Goal: Task Accomplishment & Management: Manage account settings

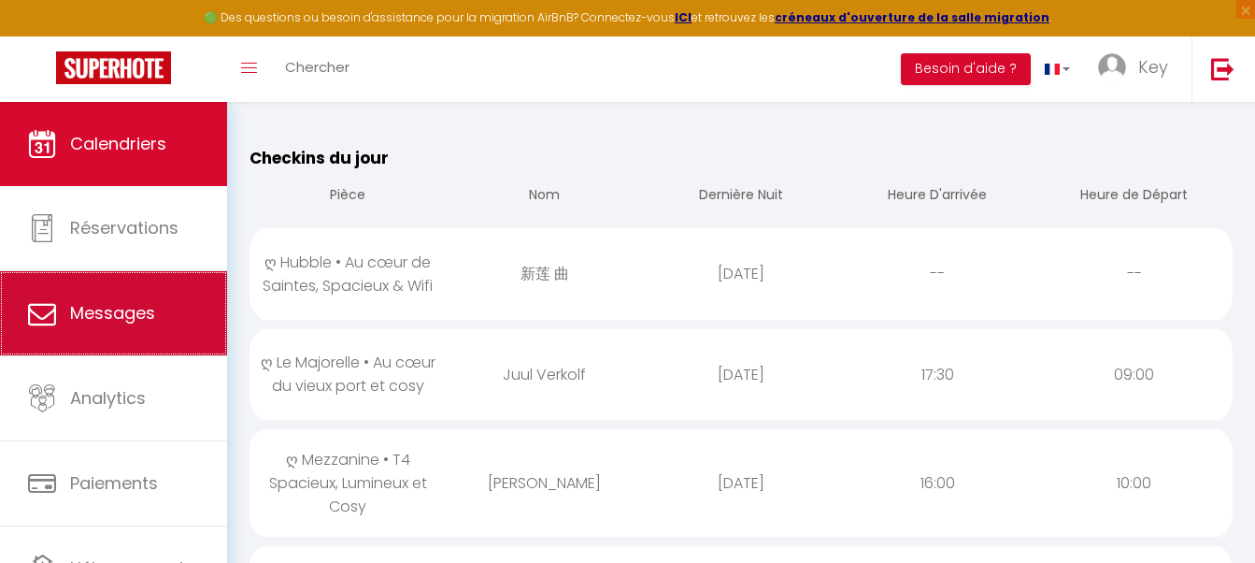
click at [94, 333] on link "Messages" at bounding box center [113, 313] width 227 height 84
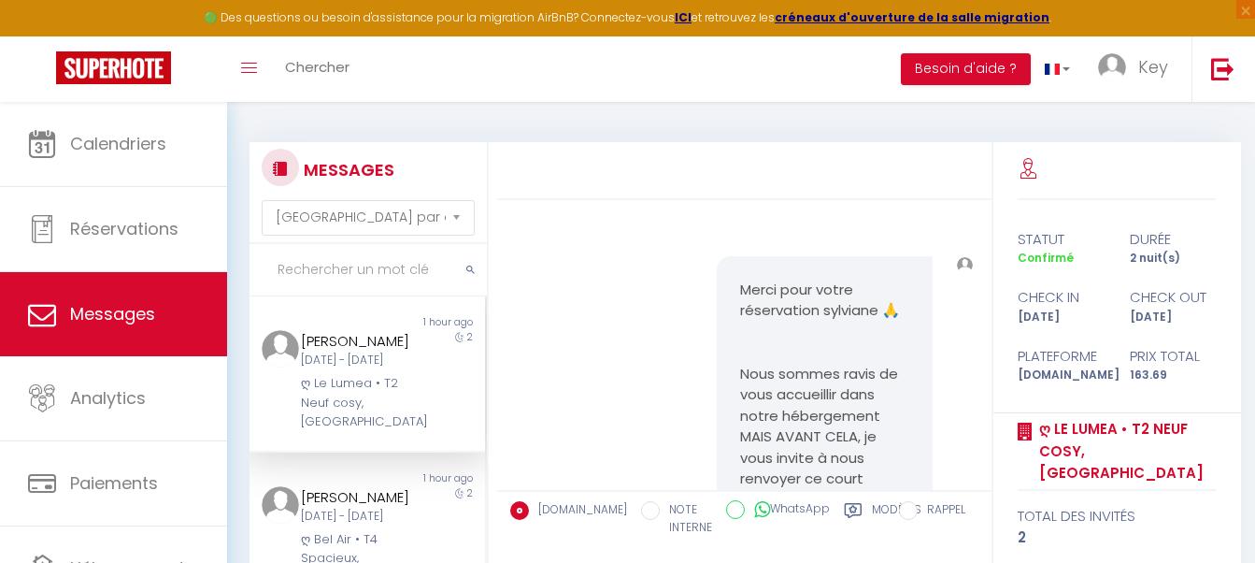
scroll to position [2697, 0]
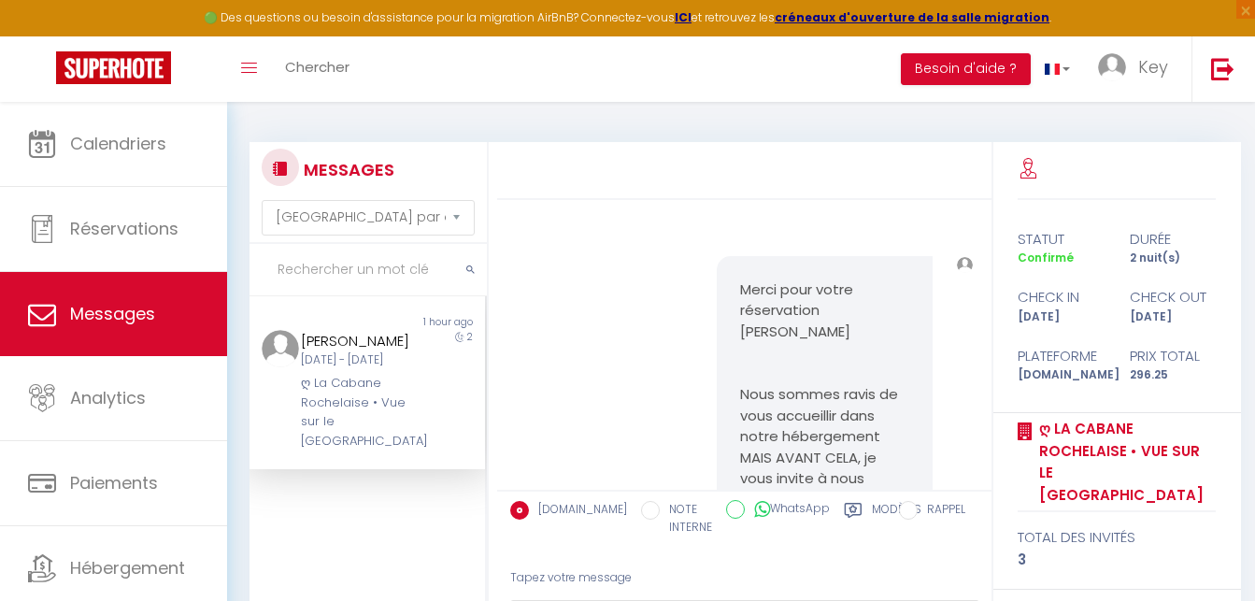
select select "message"
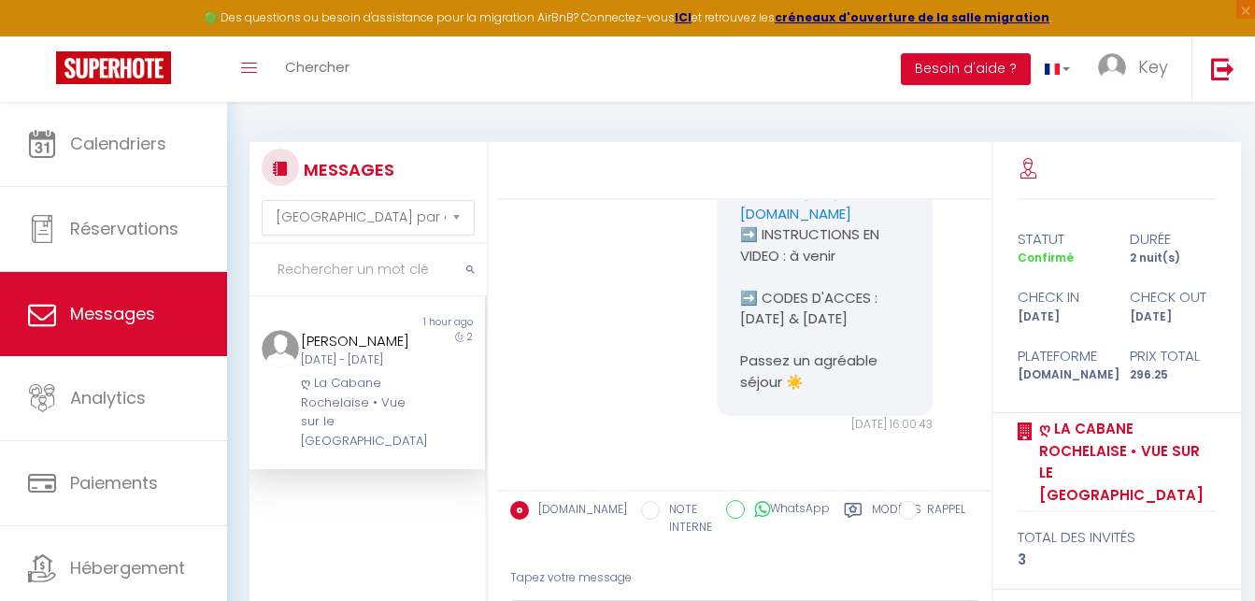
click at [409, 284] on input "text" at bounding box center [368, 270] width 237 height 52
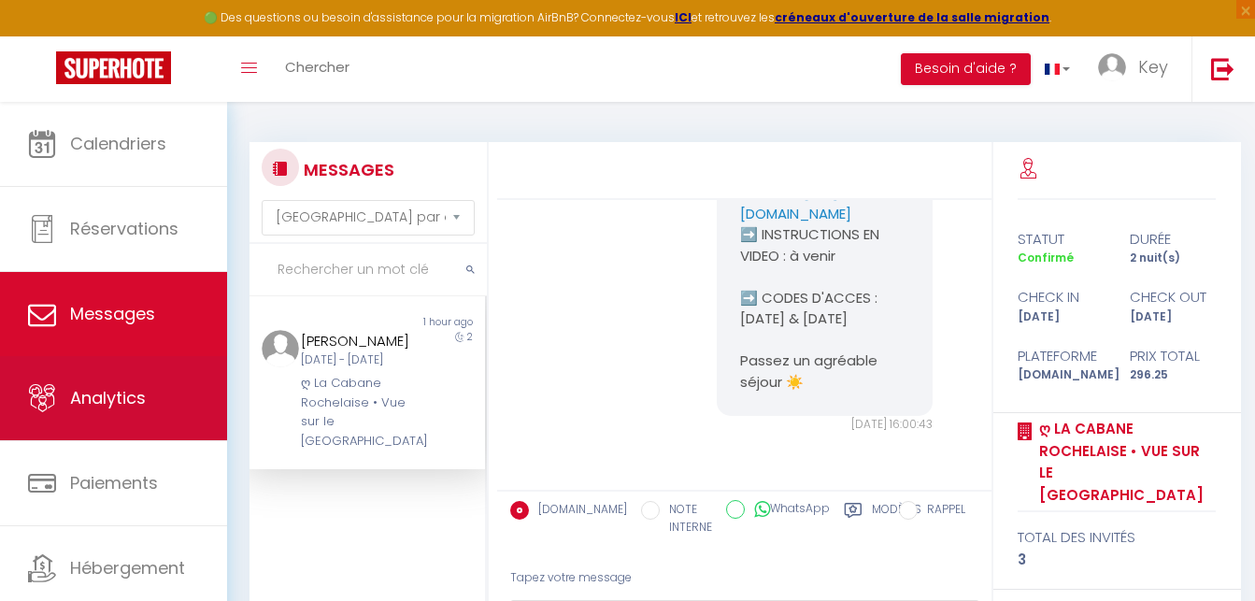
scroll to position [0, 0]
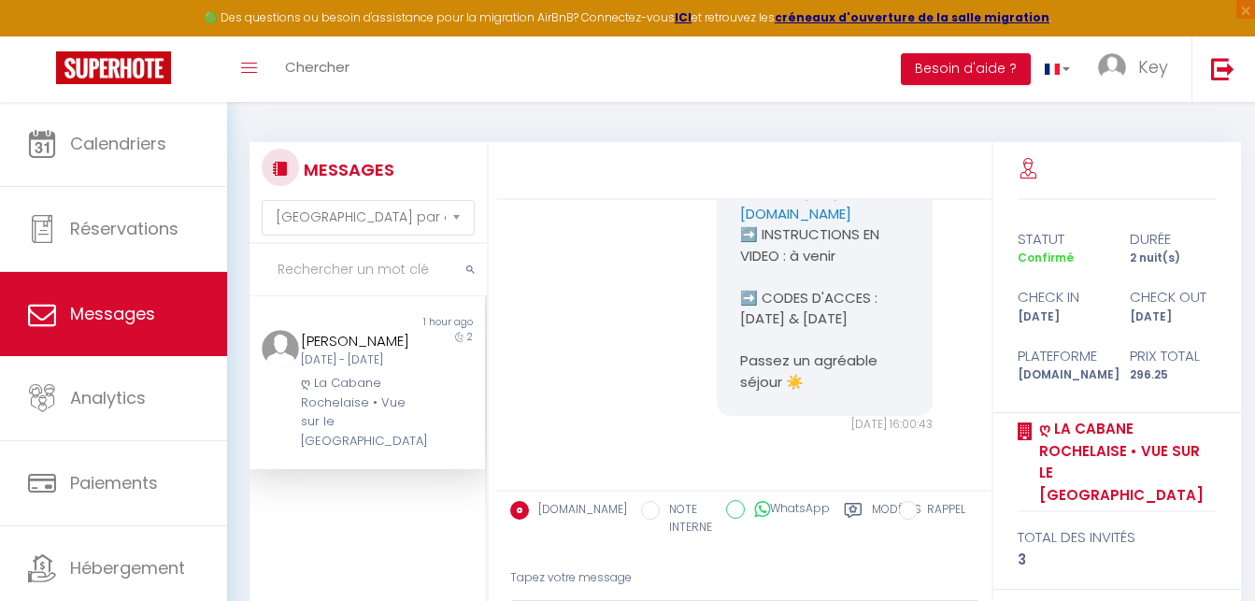
click at [349, 414] on div "ღ La Cabane Rochelaise • Vue sur le [GEOGRAPHIC_DATA]" at bounding box center [357, 412] width 113 height 77
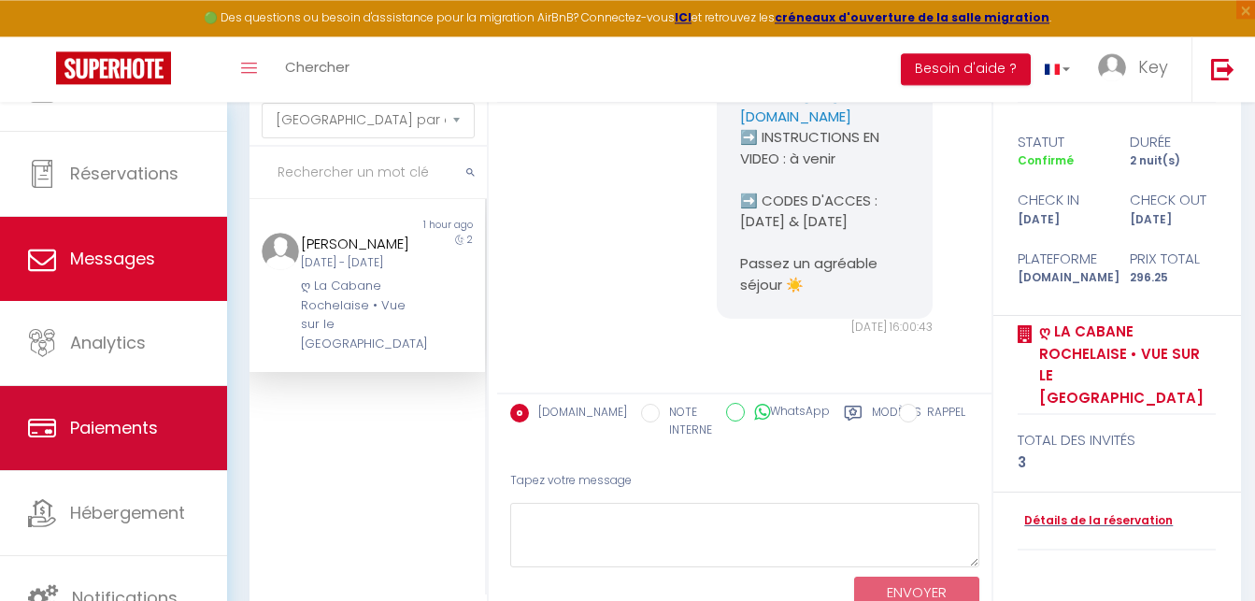
scroll to position [161, 0]
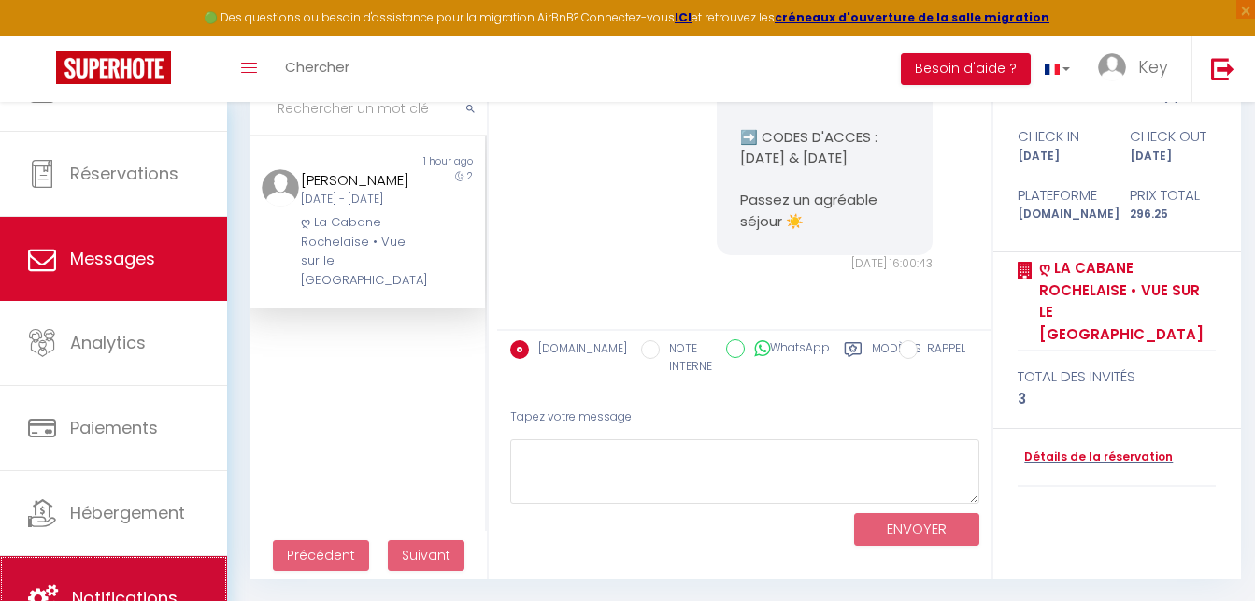
click at [112, 584] on link "Notifications" at bounding box center [113, 598] width 227 height 84
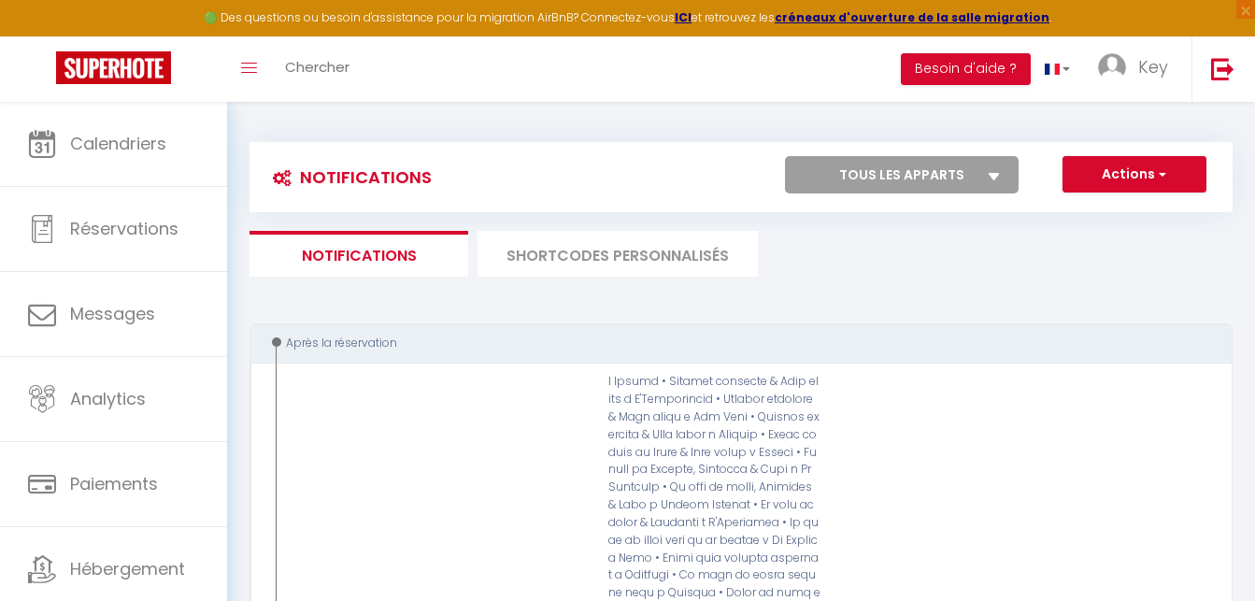
click at [552, 243] on li "SHORTCODES PERSONNALISÉS" at bounding box center [618, 254] width 280 height 46
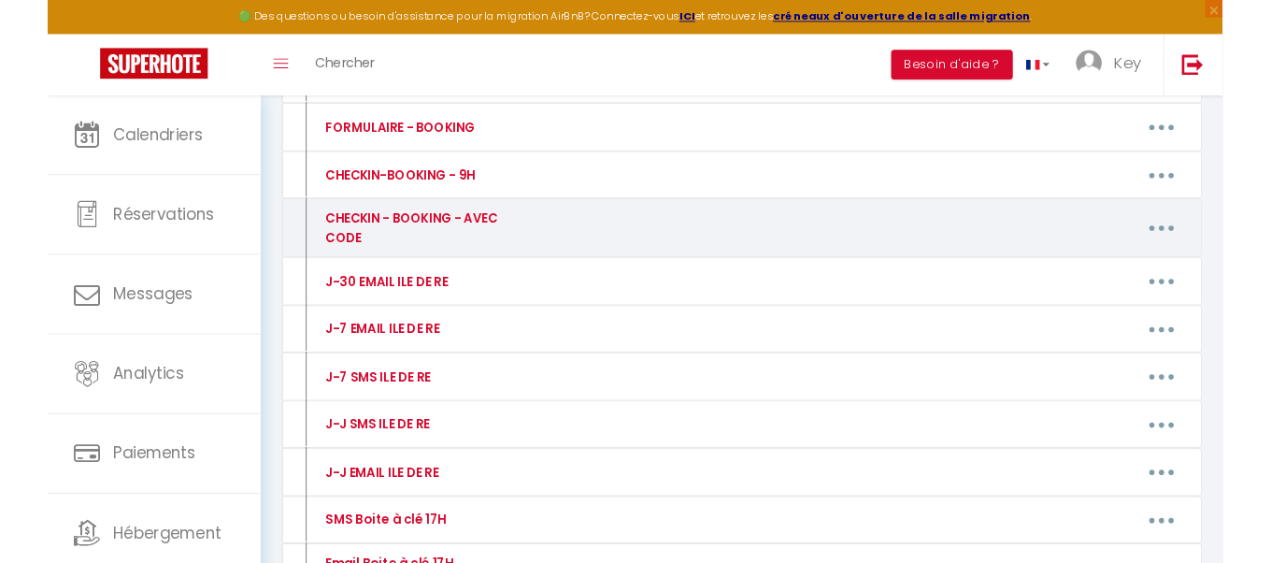
scroll to position [159, 0]
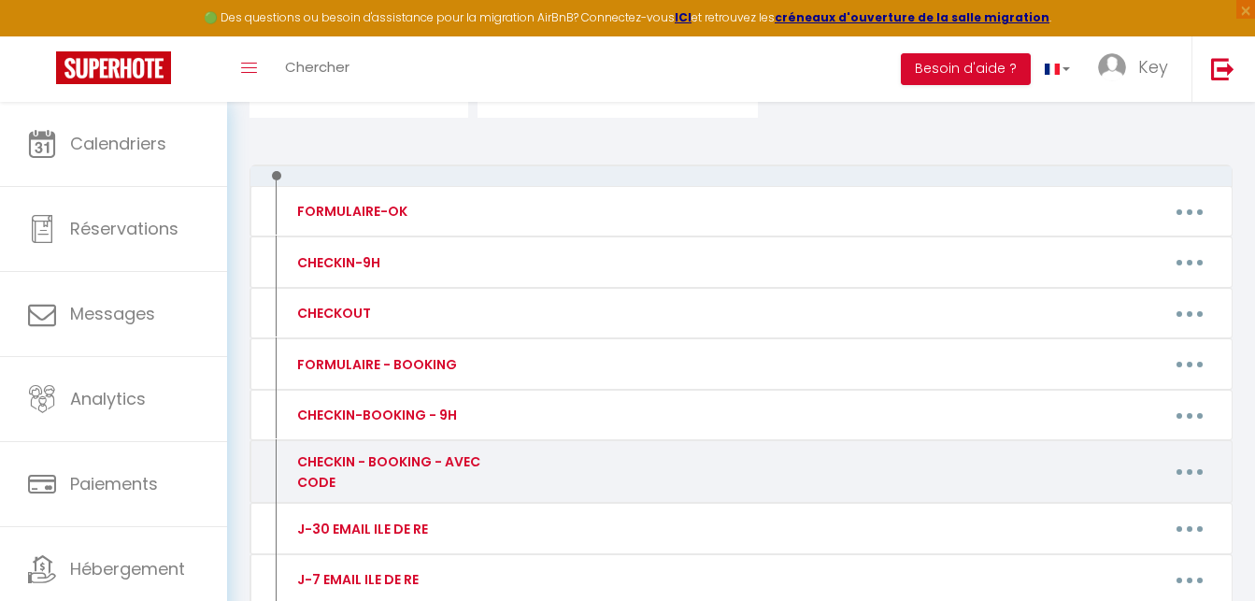
click at [1181, 470] on button "button" at bounding box center [1190, 472] width 52 height 30
click at [1107, 512] on link "Editer" at bounding box center [1141, 515] width 138 height 32
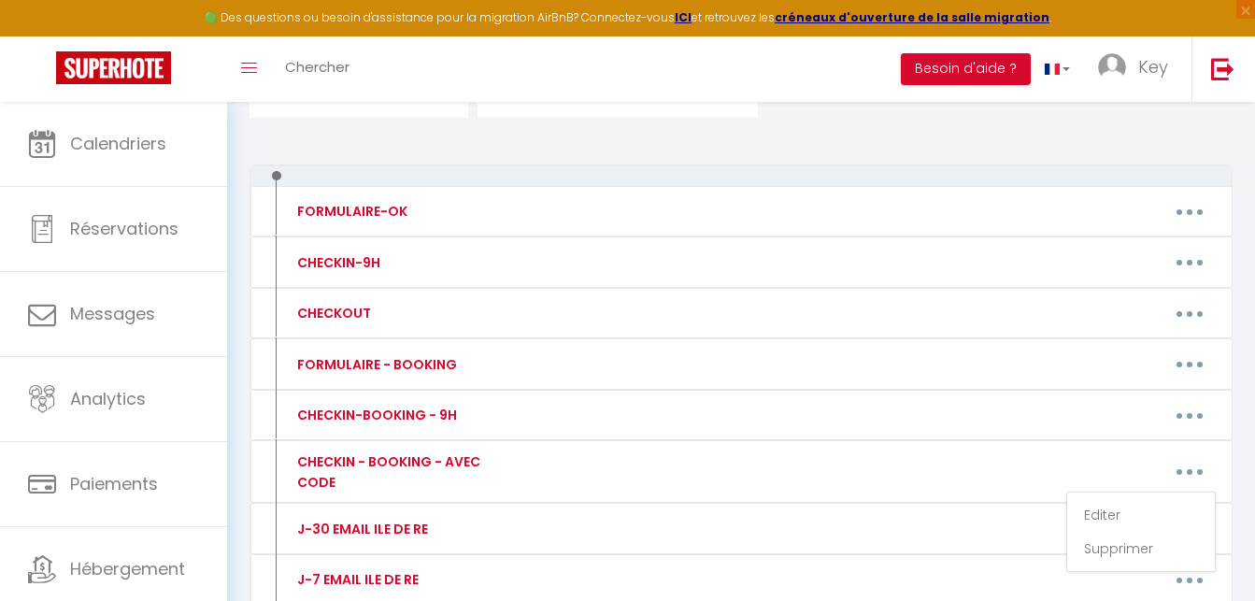
type input "CHECKIN - BOOKING - AVEC CODE"
type textarea "🔑🔒 VOS INSTRUCTIONS CHECKIN : 1. Récupérer les clés XXXXXX 2. Passez le badge d…"
type textarea "🔑🔒 VOS INSTRUCTIONS CHECK-IN : 1. Vous pouvez récupérer les clés au 27 Boulevar…"
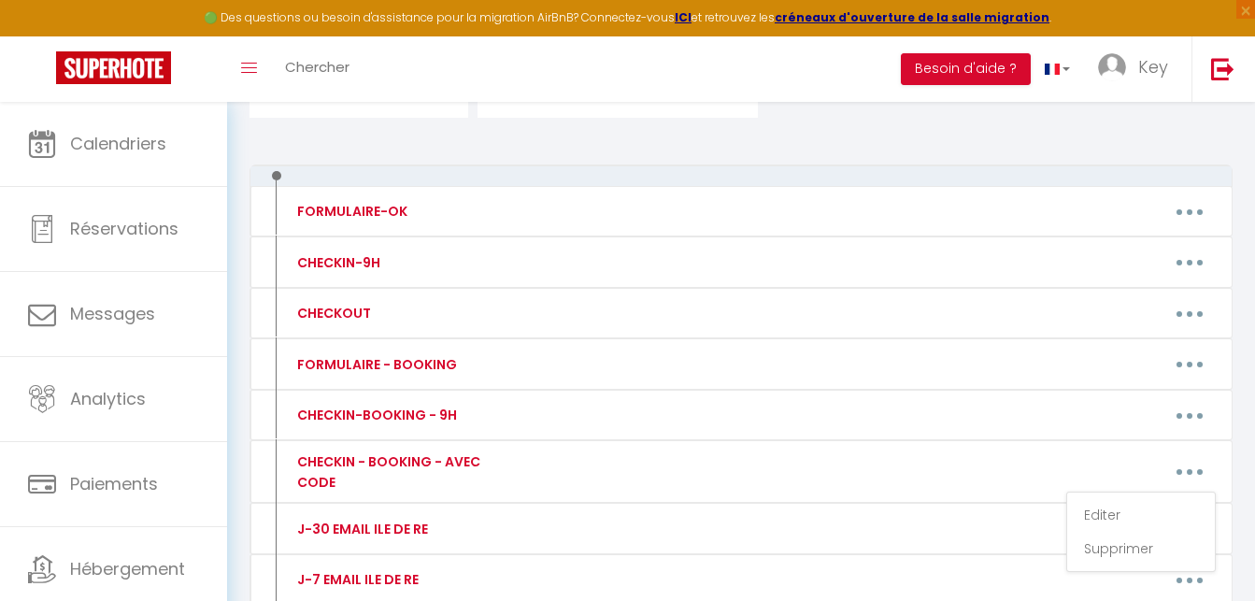
type textarea "🔑🔒 VOS INSTRUCTIONS CHECK-IN : 1. Vous pouvez récupérer les clés au 27 Boulevar…"
type textarea "🔑🔒 VOS INSTRUCTIONS CHECK-IN : 1. Vous pouvez récupérer les clés au 37 Rue des …"
type textarea "🔑🔒 VOS INSTRUCTIONS CHECK-IN : 1. Vous pouvez récupérer les clés au 125 rue Del…"
type textarea "🔑🔒 VOS INSTRUCTIONS CHECK-IN : 1. Vous pouvez récupérer le badge dans la boite …"
type textarea "🔑🔒 VOS INSTRUCTIONS CHECK-IN : 1. Vous pouvez récupérer les clés dans la boite …"
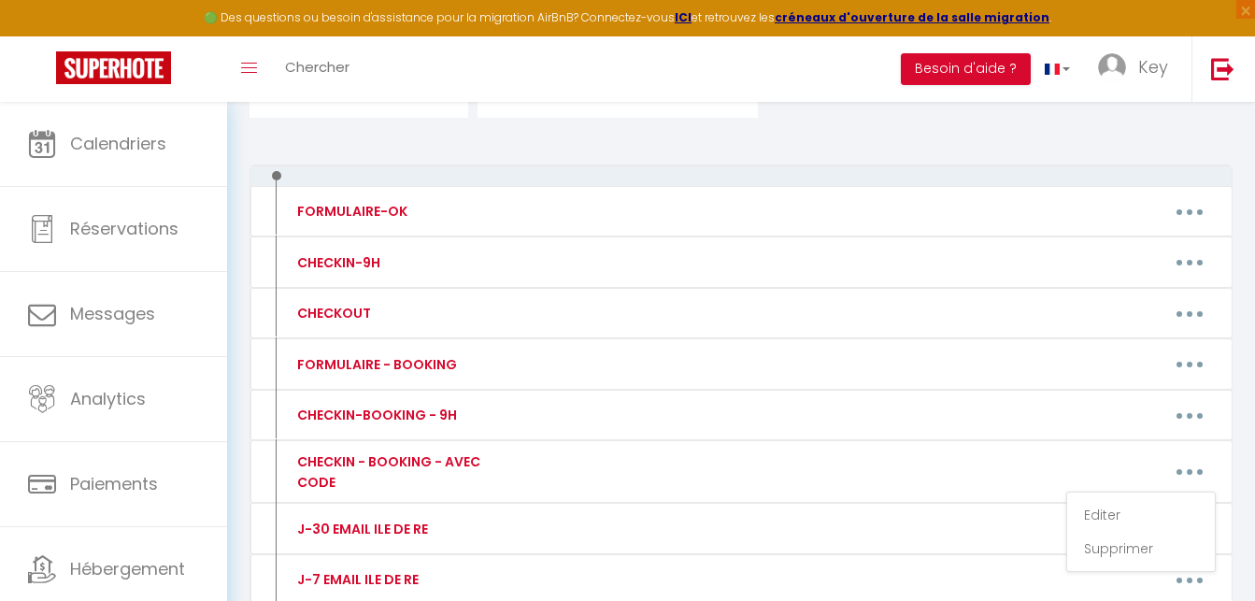
type textarea "🔑🔒 VOS INSTRUCTIONS CHECKIN : 1. Vous pouvez récupérer les clés au 207 Rue des …"
type textarea "🔑🔒 VOS INSTRUCTIONS CHECK-IN : 1. Vous pouvez accéder à l'immeuble au 4 rue Sai…"
type textarea "🔑🔒 VOS INSTRUCTIONS CHECK-IN : 1. Vous pouvez accéder à l'immeuble au 30 rue bl…"
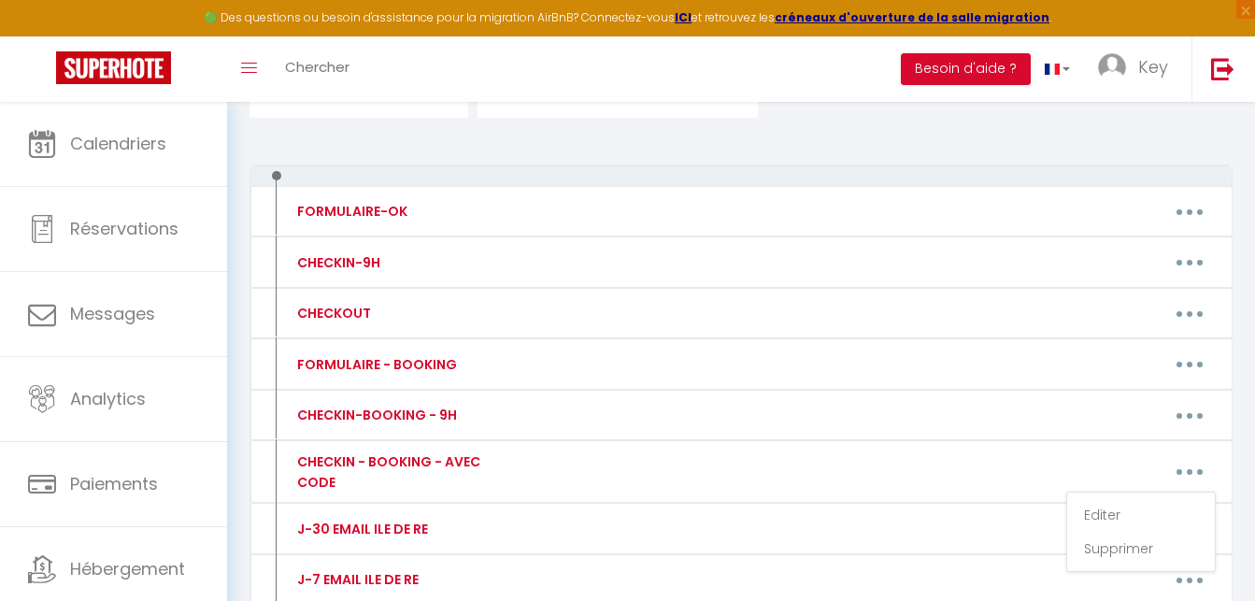
type textarea "🔑🔒 VOS INSTRUCTIONS CHECK-IN : 1. Vous pouvez accéder à l'immeuble au 10 Rue Ve…"
type textarea "🔑🔒 VOS INSTRUCTIONS CHECK-IN : 1. Vous pouvez accéder à l'immeuble au 19 Rue Ve…"
type textarea "🔑🔒 VOS INSTRUCTIONS CHECK-IN : 1. Vous pouvez récupérer la clé de l'immeuble au…"
type textarea "🔑🔒 VOS INSTRUCTIONS CHECK-IN : 1. Vous pouvez accéder à la boite à clé au 33 ru…"
type textarea "🔑🔒 VOS INSTRUCTIONS CHECKIN : 1. Vous pouvez accéder à l'appartement au 34 Bd W…"
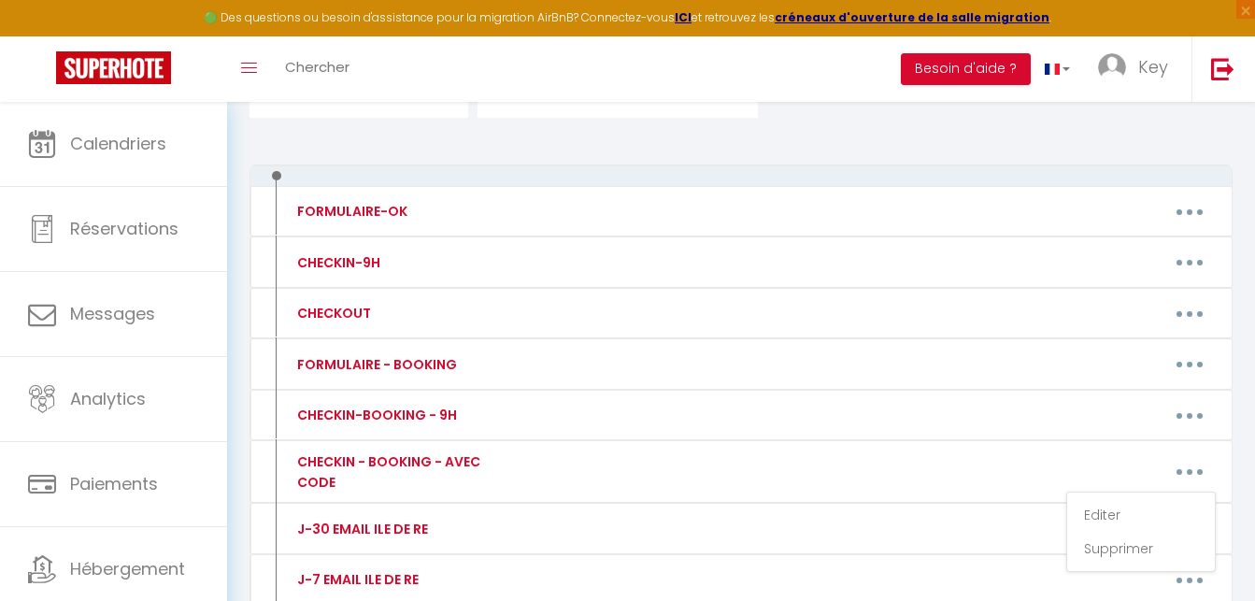
type textarea "🔑🔒 VOS INSTRUCTIONS CHECK-IN : 1. Vous pouvez accéder à l'immeuble au 7 Rue des…"
type textarea "🔑🔒 VOS INSTRUCTIONS CHECK-IN : 1. Vous pouvez accéder à l'appartement au 22 Rue…"
type textarea "🔑🔒 VOS INSTRUCTIONS CHECK-IN : 1. Vous pouvez récupérer la clé de l'immeuble au…"
type textarea "🔑🔒 VOS INSTRUCTIONS CHECK-IN : 1. Vous pouvez récupérer la clé au 37 avenue de …"
type textarea "🔑🔒 VOS INSTRUCTIONS CHECK-IN : L’arrivé est autonome mais compliqué. Nous vous …"
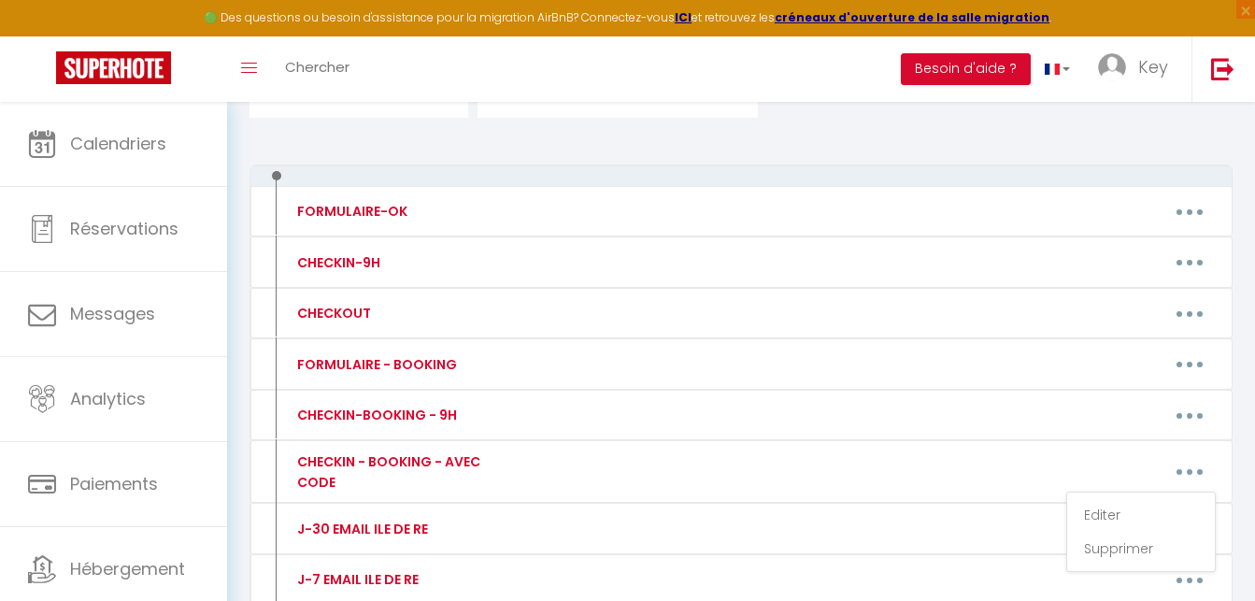
type textarea "🔑🔒 VOS INSTRUCTIONS CHECK-IN : 1. Le logement se situe au 8 Rue des Merciers 17…"
type textarea "🔑🔒 VOS INSTRUCTIONS CHECKIN : 1. La boîte à clés se trouve 27 rue de Norvège 17…"
type textarea "🔑🔒 VOS INSTRUCTIONS CHECK-IN : 1. Vous pouvez accéder à l'immeuble au 12 rue bi…"
type textarea "🔑🔒 VOS INSTRUCTIONS CHECK-IN : 1-L'entrée du bâtiment se fait par la porte tout…"
type textarea "🔑🔒 VOS INSTRUCTIONS CHECK-IN : 1. Vous pouvez accéder à l'immeuble au 119 Rue M…"
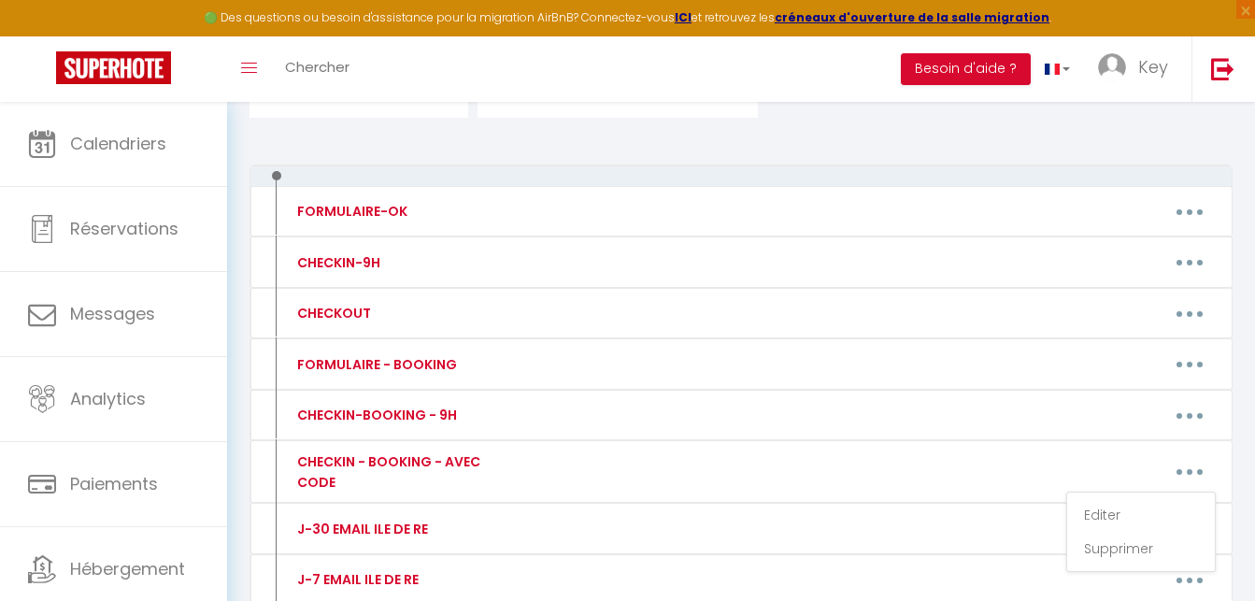
type textarea "🔑🔒 VOS INSTRUCTIONS CHECK-IN : 1. Vous pouvez accéder à la boite à clé au 56 ru…"
type textarea "🔑🔒 VOS INSTRUCTIONS CHECK-IN : 1. Vous pouvez récupérer la clé au 13 rue de la …"
type textarea "🔑🔒 VOS INSTRUCTIONS CHECK-IN : 1. Vous pouvez accéder à l'immeuble au 19 Rue Th…"
type textarea "🔑🔒 VOS INSTRUCTIONS CHECK-IN : 1. Vous pouvez accéder à l'immeuble au 26 rue de…"
type textarea "🔑🔒 VOS INSTRUCTIONS CHECK-IN : 1. Vous pouvez accéder à l'appartement au 13 Rue…"
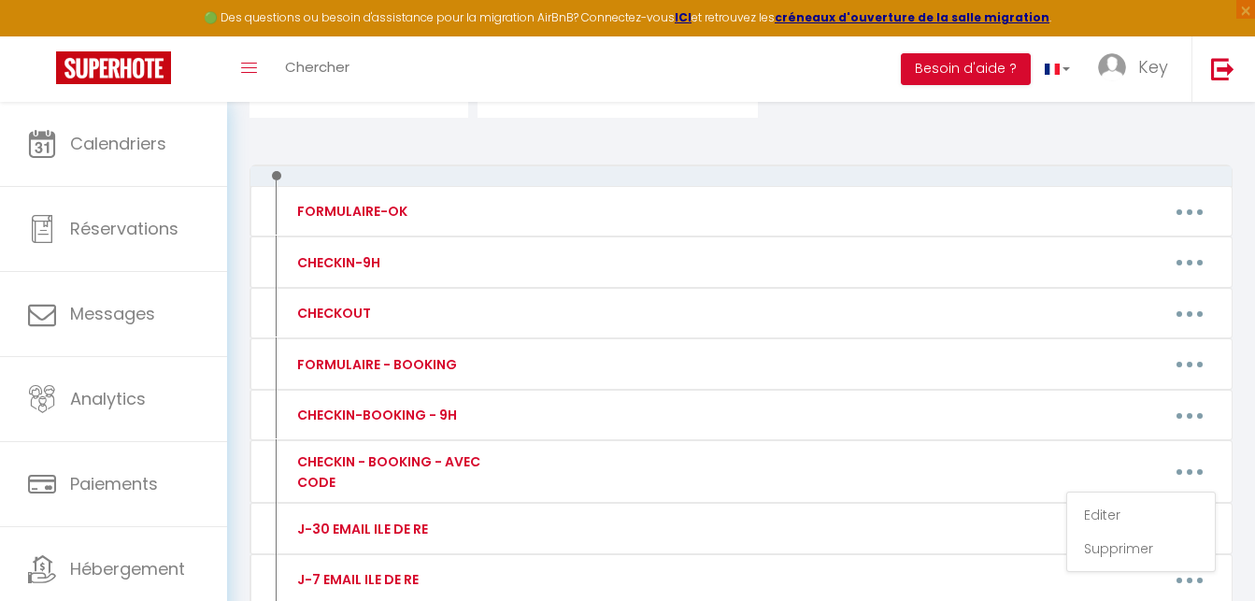
type textarea "🔑🔒 VOS INSTRUCTIONS CHECK-IN : L’arrivé est autonome mais compliqué. Nous vous …"
type textarea "🔑🔒 VOS INSTRUCTIONS CHECK-IN : 1. Vous pouvez accéder à la maison au 37 AV fran…"
type textarea "🔑🔒 VOS INSTRUCTIONS CHECK-IN : 1. Vous pouvez accéder à l'appartement au 31 B R…"
type textarea "🔑🔒 VOS INSTRUCTIONS CHECK-IN : 1. Vous pouvez accéder au logement situé 70 rue …"
type textarea "🔑🔒 VOS INSTRUCTIONS CHECK-IN : 1. Vous pouvez accéder à la maison au 27 rue Emi…"
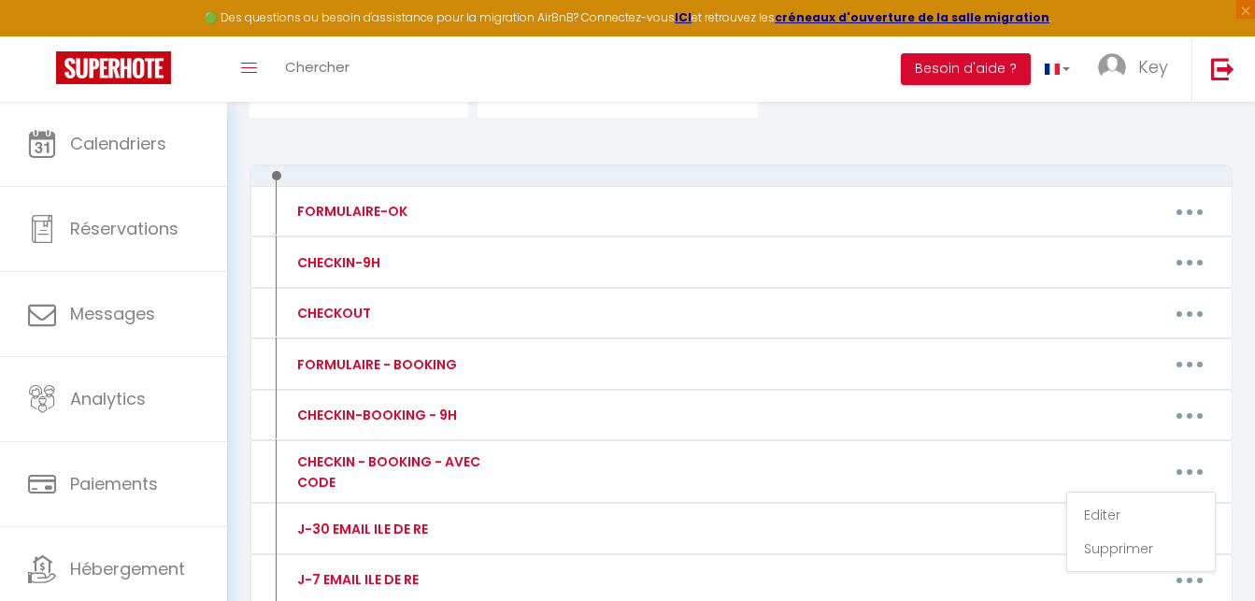
type textarea "🔑🔒 VOS INSTRUCTIONS CHECK-IN : 1. Vous pouvez accéder au logement situé au 1 Ru…"
type textarea "🔑🔒 VOS INSTRUCTIONS CHECK-IN : 1. Vous pouvez accéder à l'appartement au 7 Plac…"
type textarea "🔑🔒 VOS INSTRUCTIONS CHECK-IN : 1. Vous pouvez accéder à la maison au 113 rue ma…"
type textarea "🔑🔒 VOS INSTRUCTIONS CHECK-IN : 1. Vous pouvez accéder à la maison au 7A Bis rue…"
type textarea "🔑🔒 VOS INSTRUCTIONS CHECK-IN : 1. Vous pouvez accéder à la maison au 8 allée de…"
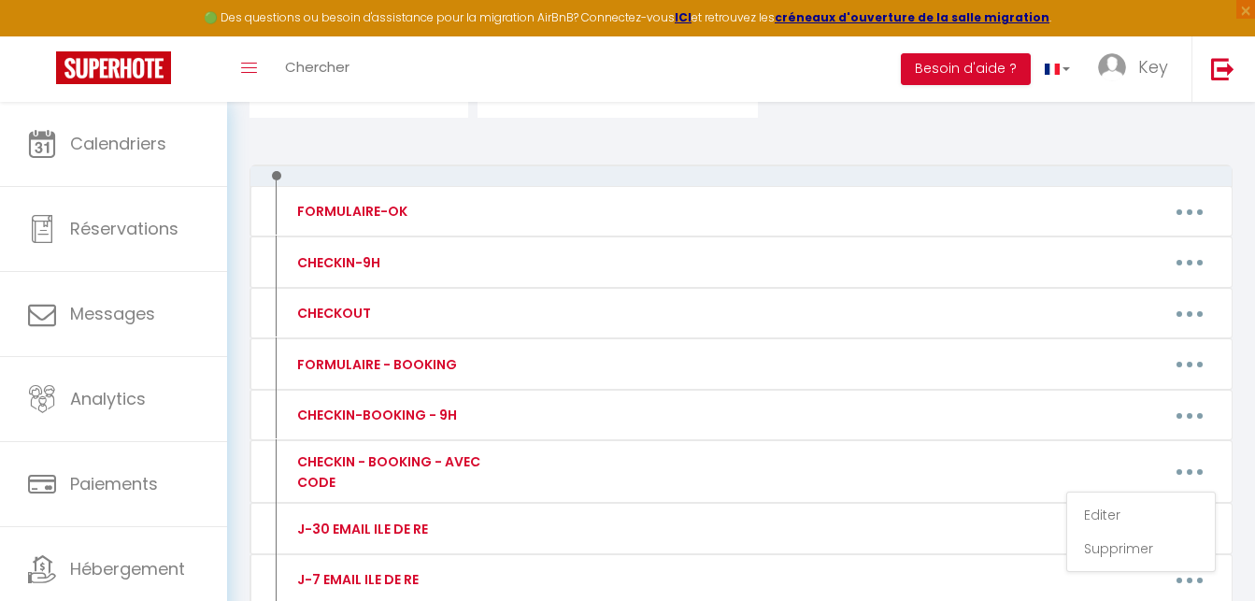
type textarea "🔑🔒 VOS INSTRUCTIONS CHECK-IN : 1. Vous pouvez récupérer la clé au 16 avenue de …"
type textarea "🔑🔒 VOS INSTRUCTIONS CHECK-IN : 1. Vous pouvez accéder au logement au 14 rue de …"
type textarea "🔑🔒 VOS INSTRUCTIONS CHECKIN : 1. Vous pouvez récupérer les clés au 25 rue de No…"
type textarea "🔑🔒 VOS INSTRUCTIONS CHECK-IN : L’arrivé est autonome mais compliqué. Nous vous …"
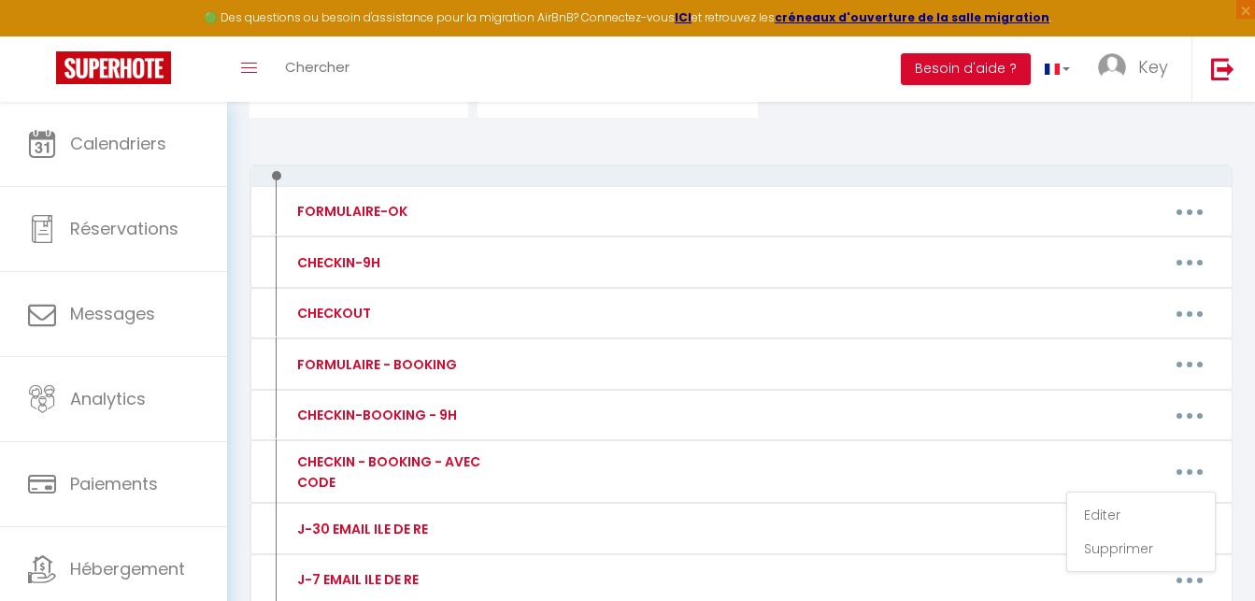
type textarea ""Le logement est prêt pour vous ✅ Exceptionnellement l'arrivée se fera via une …"
type textarea "🔑🔒 VOS INSTRUCTIONS CHECK-IN : 1. Vous pouvez accéder à la boite à clé au 444 r…"
type textarea "Le logement est prêt pour vous ✅ Exceptionnellement l'arrivée se fera via une b…"
type textarea "🔑🔒 VOS INSTRUCTIONS CHECK-IN : 1. Vous pouvez récupérer les clés au 27 avenue d…"
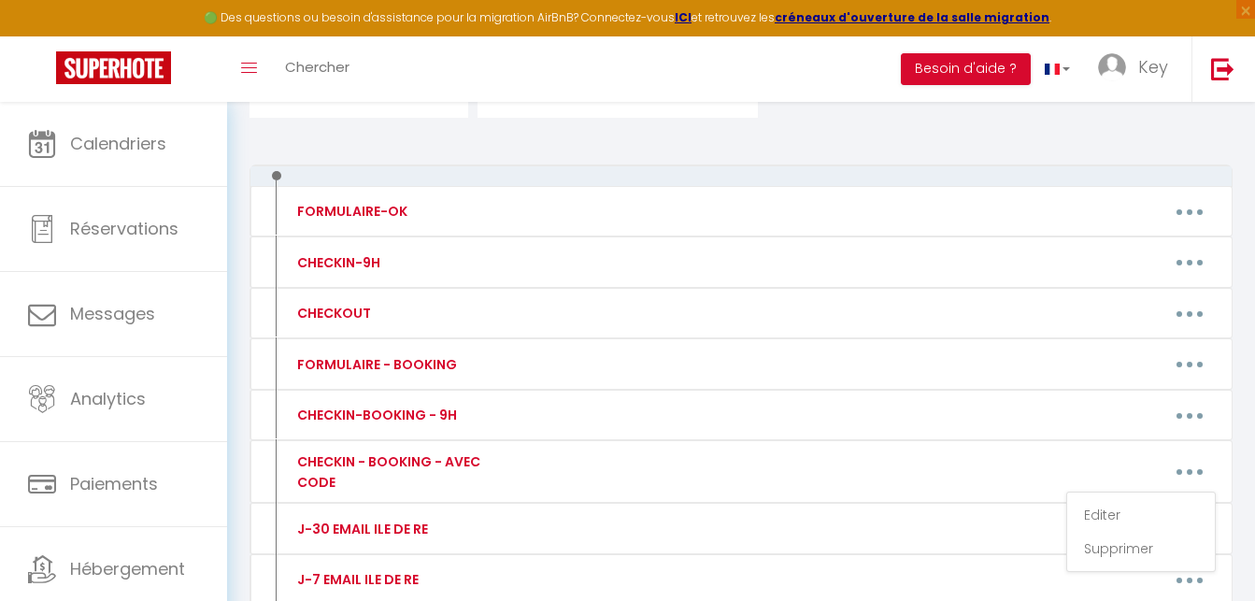
type textarea "🔑🔒 VOS INSTRUCTIONS CHECK-IN : 1. Vous pouvez accéder à la maison au 12 impasse…"
type textarea "🔑🔒 VOS INSTRUCTIONS CHECK-IN : 1. Vous pouvez accéder à la maison au 3 rue des …"
type textarea "🔑🔒 VOS INSTRUCTIONS CHECK-IN : 1. Vous pouvez accéder à la maison au 211 route …"
type textarea "🔑🔒 VOS INSTRUCTIONS CHECK-IN : 1. Vous pouvez accéder à l'immeuble au 27 Rue Sa…"
type textarea "🔑🔒 VOS INSTRUCTIONS CHECK-IN : 1. Vous pouvez récupérer les clés au 26 Rue bert…"
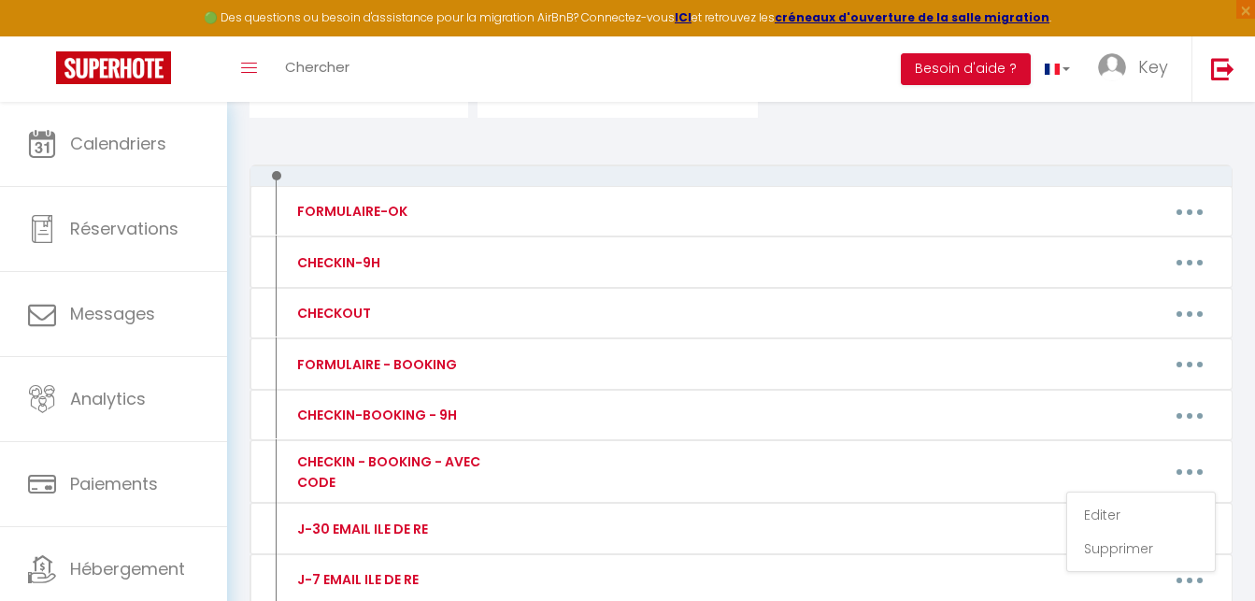
type textarea "🔑🔒 VOS INSTRUCTIONS CHECK-IN : 1. Vous pouvez récupérer les clés au 26 Rue bert…"
type textarea "🔑🔒 VOS INSTRUCTIONS CHECK-IN : L’arrivé est autonome mais compliqué. Nous vous …"
type textarea "🔑🔒 VOS INSTRUCTIONS CHECK-IN : L’arrivé est autonome. Nous vous conseiller d’ut…"
type textarea "🔑🔒 VOS INSTRUCTIONS CHECK-IN : L’arrivé est autonome mais compliqué. Nous vous …"
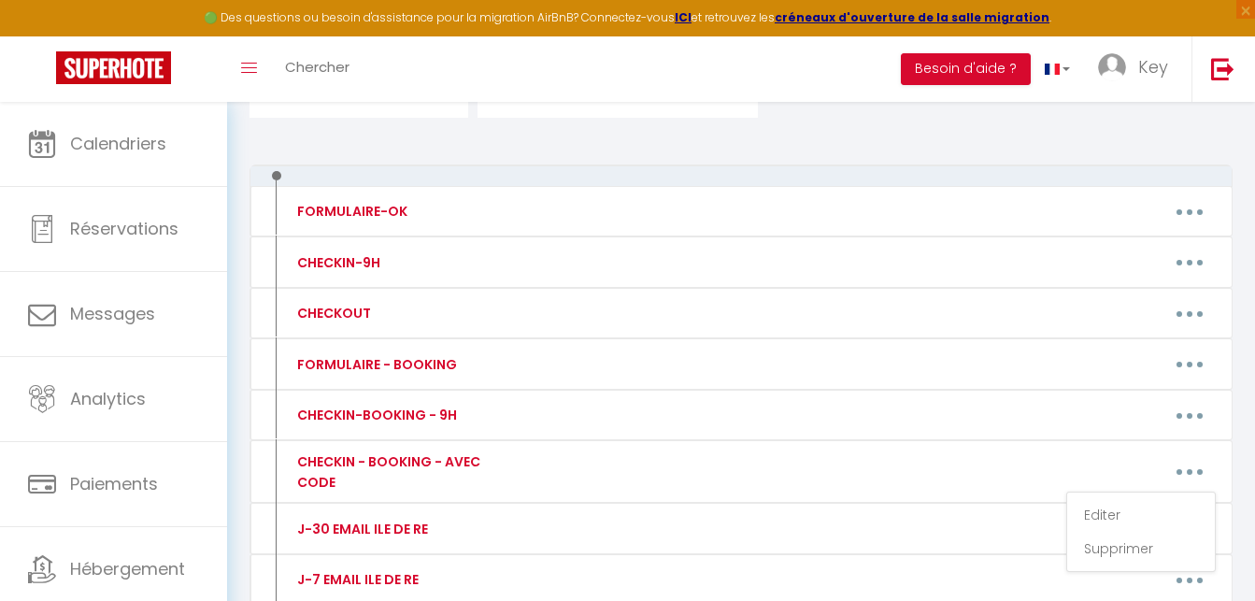
type textarea "🔑🔒 VOS INSTRUCTIONS CHECK-IN : 1. Vous pouvez récupérer les clés au 28 Cours de…"
type textarea "🔑🔒 VOS INSTRUCTIONS CHECK-IN : 1. Vous pouvez accéder à la boite à clé au local…"
type textarea "🔑🔒 VOS INSTRUCTIONS CHECK-IN : 1. Vous pouvez récupérer les clés au 47 avenue d…"
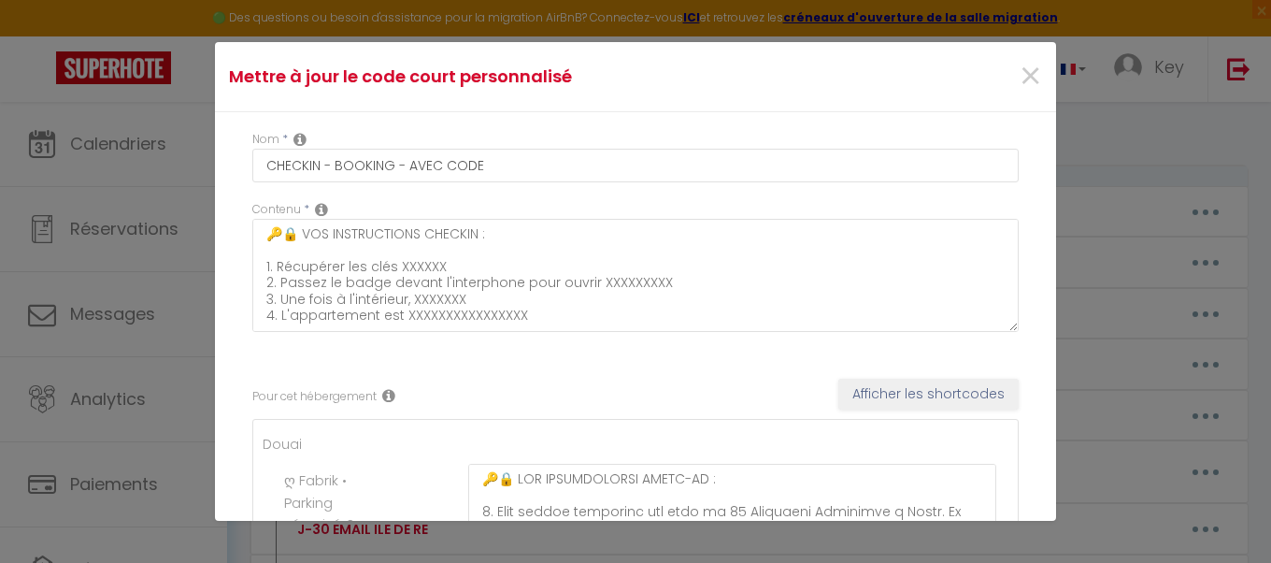
scroll to position [1732, 0]
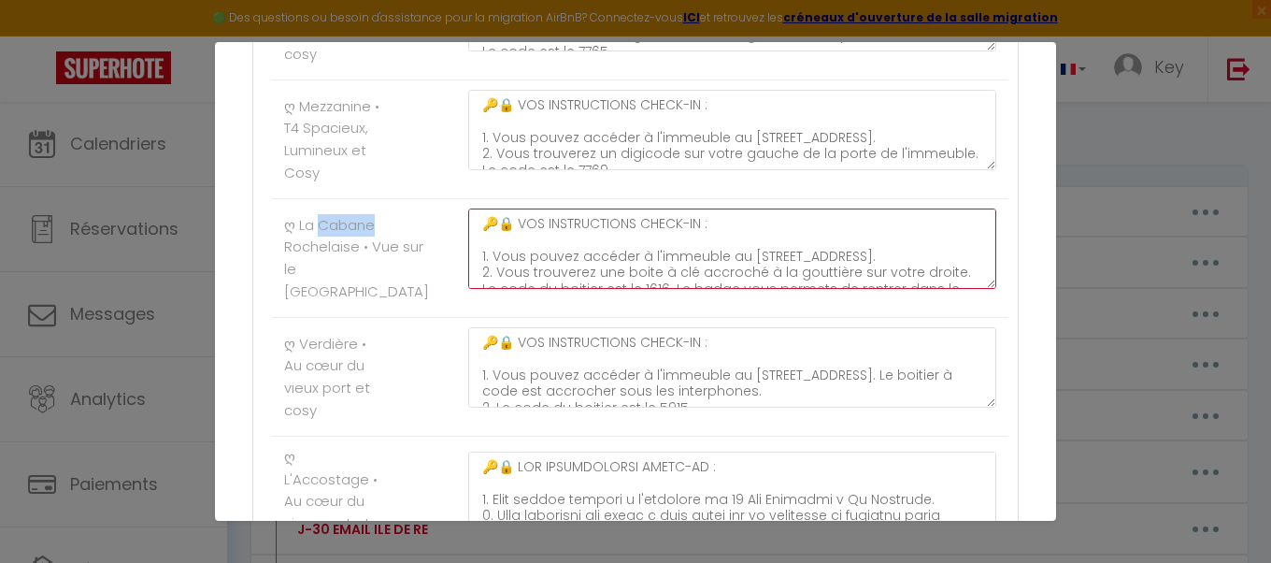
click at [591, 289] on textarea "🔑🔒 VOS INSTRUCTIONS CHECK-IN : 1. Vous pouvez accéder à l'immeuble au 30 rue bl…" at bounding box center [732, 248] width 528 height 80
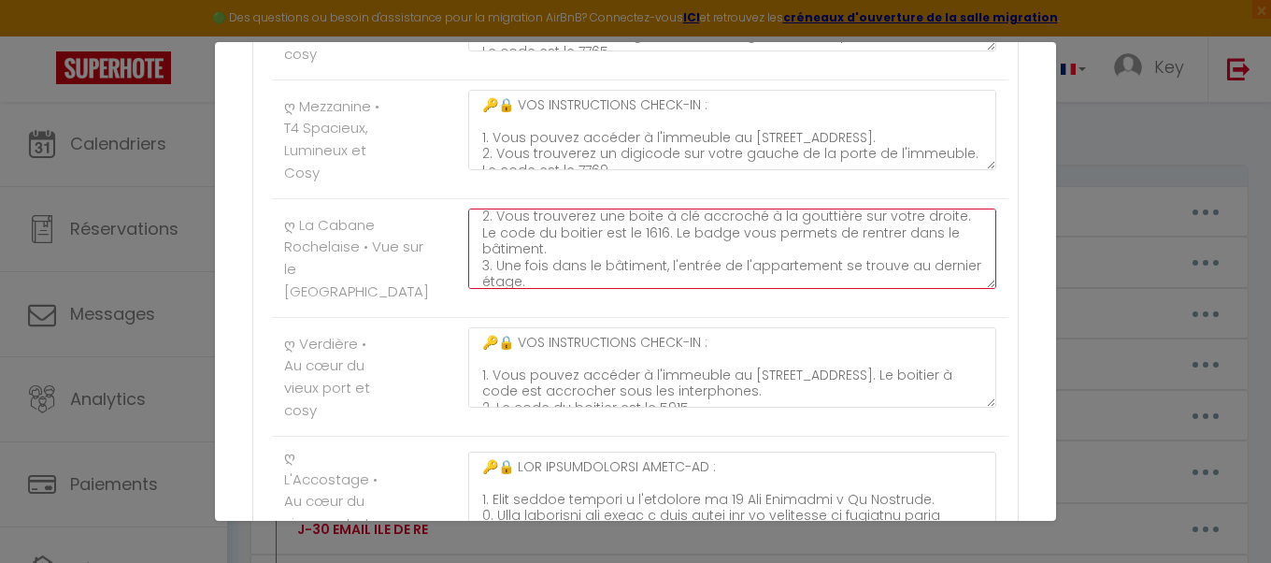
scroll to position [71, 0]
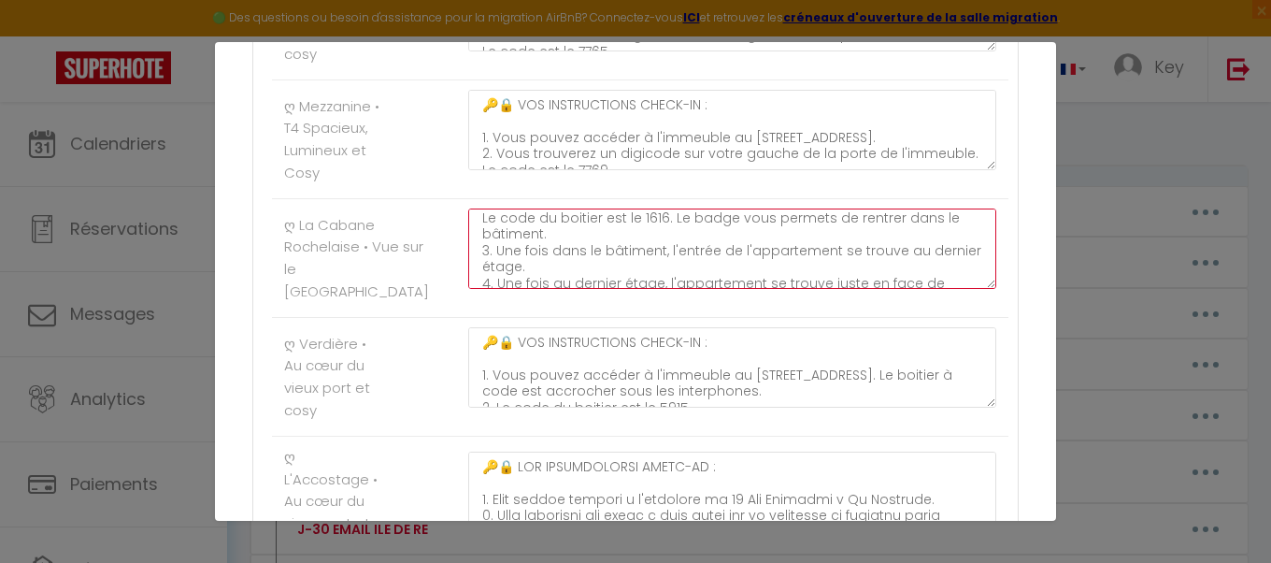
click at [646, 267] on textarea "🔑🔒 VOS INSTRUCTIONS CHECK-IN : 1. Vous pouvez accéder à l'immeuble au 30 rue bl…" at bounding box center [732, 248] width 528 height 80
paste textarea "2042 et 3867"
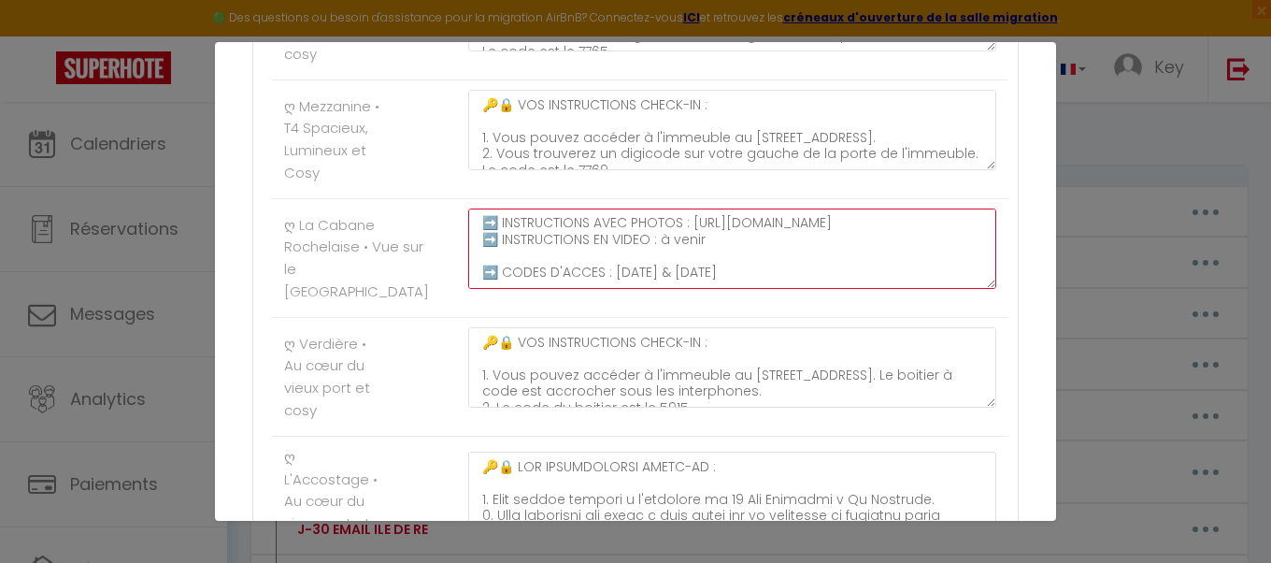
scroll to position [142, 0]
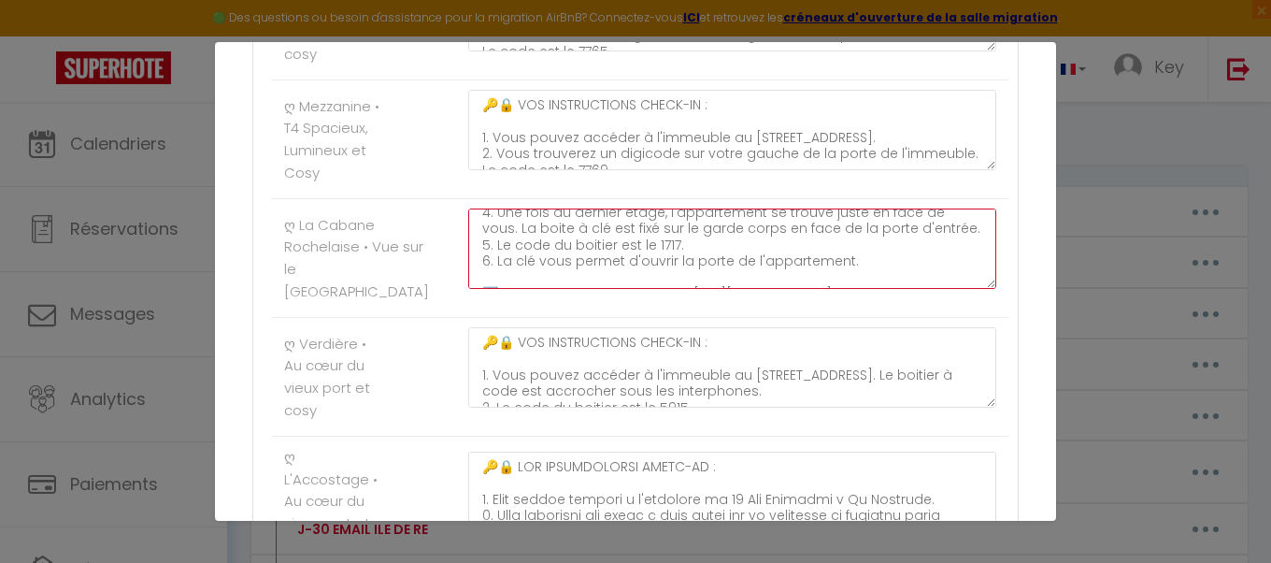
click at [669, 289] on textarea "🔑🔒 VOS INSTRUCTIONS CHECK-IN : 1. Vous pouvez accéder à l'immeuble au 30 rue bl…" at bounding box center [732, 248] width 528 height 80
paste textarea "3867"
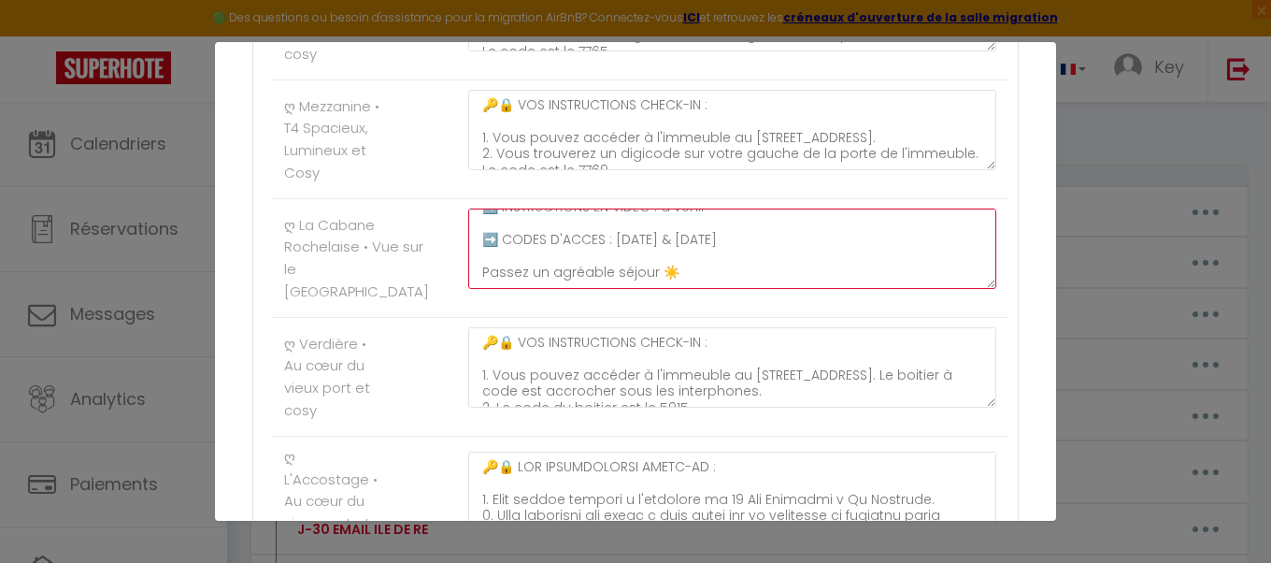
scroll to position [278, 0]
click at [612, 289] on textarea "🔑🔒 VOS INSTRUCTIONS CHECK-IN : 1. Vous pouvez accéder à l'immeuble au 30 rue bl…" at bounding box center [732, 248] width 528 height 80
click at [737, 289] on textarea "🔑🔒 VOS INSTRUCTIONS CHECK-IN : 1. Vous pouvez accéder à l'immeuble au 30 rue bl…" at bounding box center [732, 248] width 528 height 80
paste textarea "2042 et 3867"
paste textarea "&"
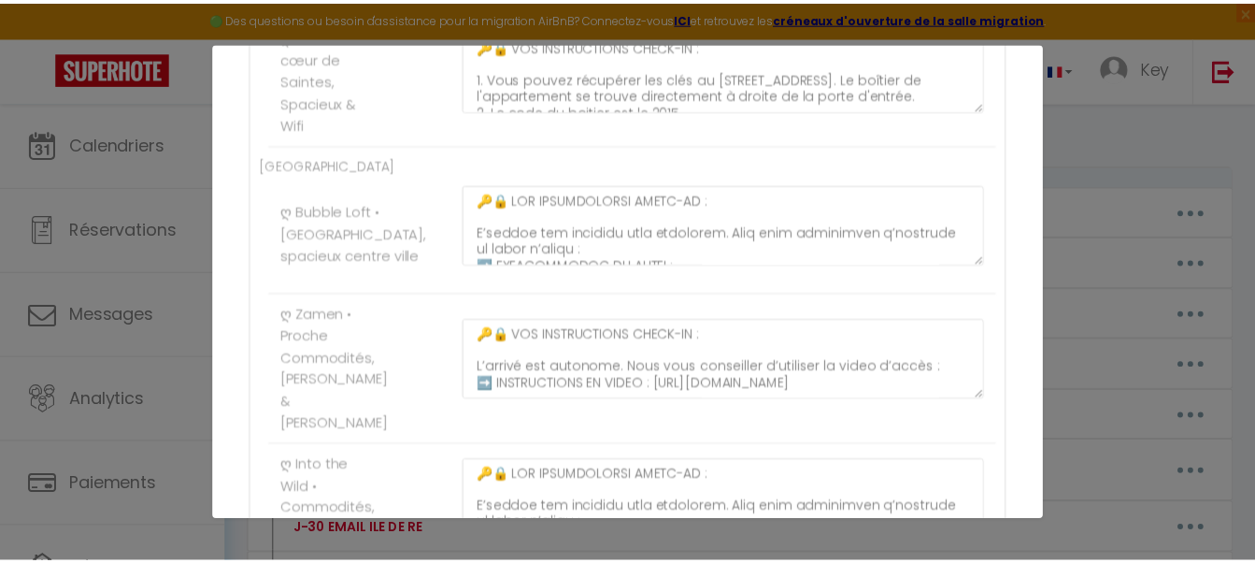
scroll to position [12412, 0]
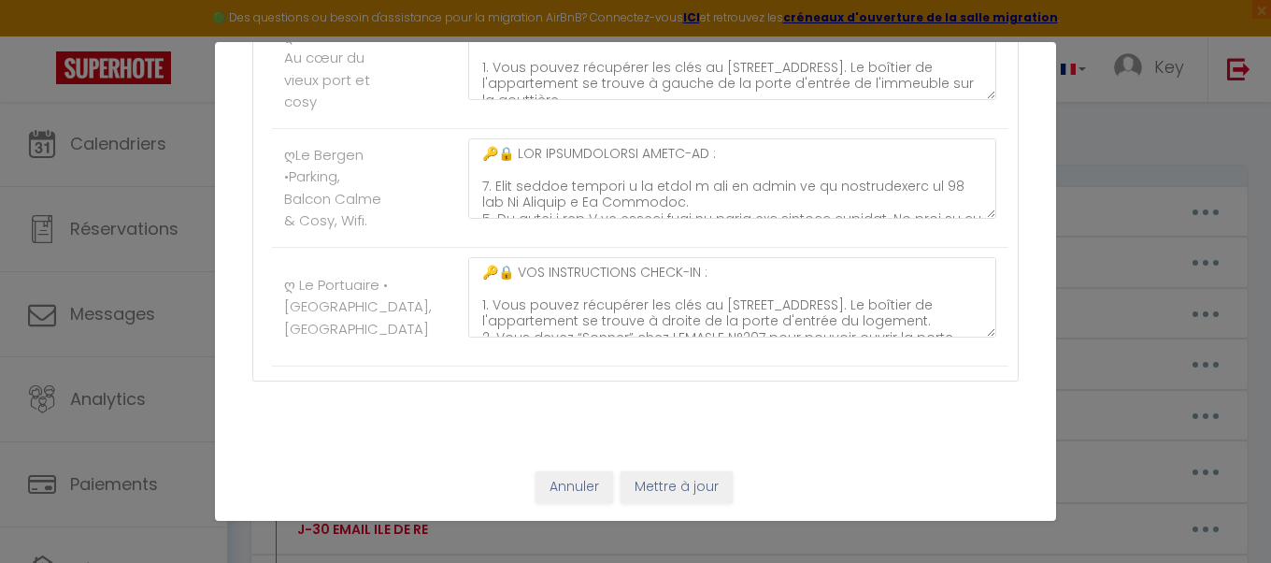
type textarea "🔑🔒 VOS INSTRUCTIONS CHECK-IN : 1. Vous pouvez accéder à l'immeuble au 30 rue bl…"
click at [678, 494] on button "Mettre à jour" at bounding box center [677, 487] width 112 height 32
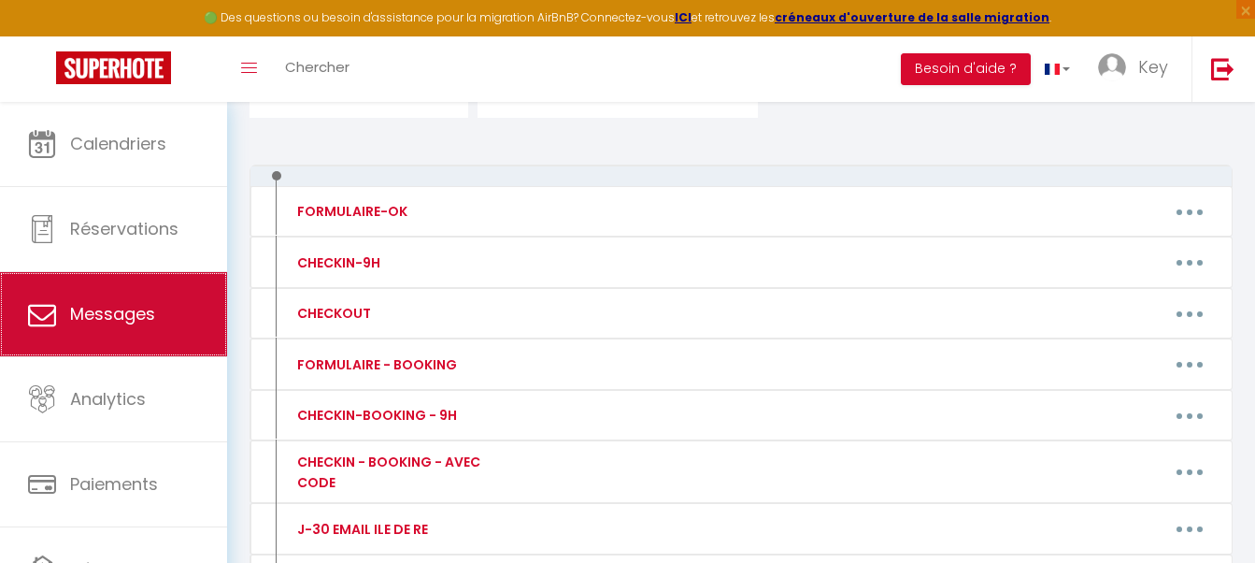
click at [113, 294] on link "Messages" at bounding box center [113, 314] width 227 height 84
select select "message"
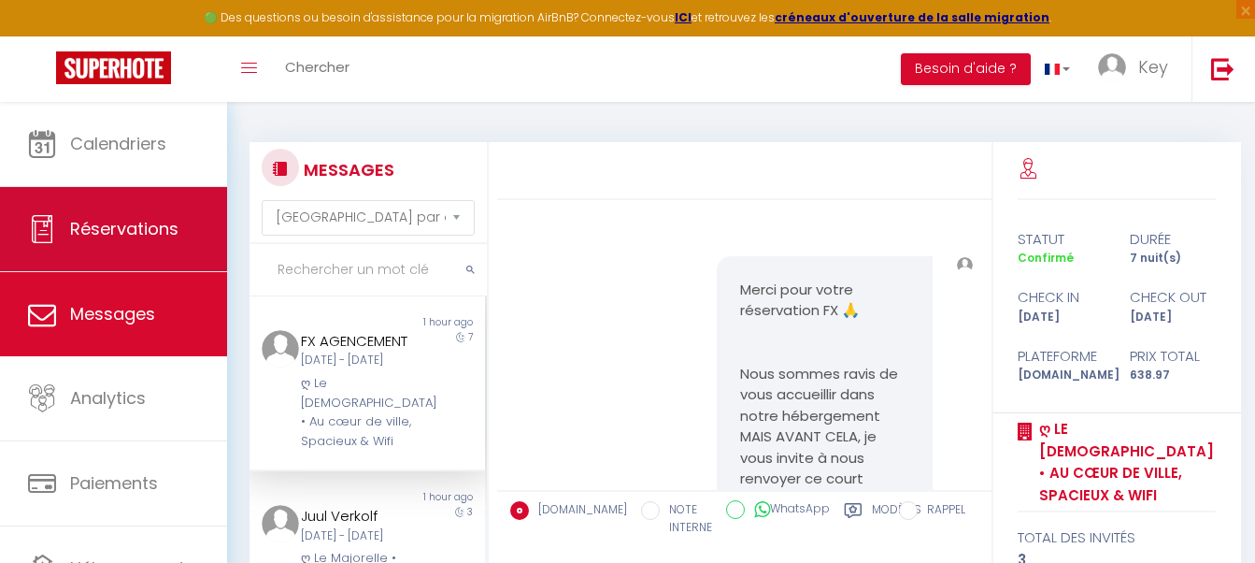
scroll to position [9052, 0]
